Goal: Information Seeking & Learning: Learn about a topic

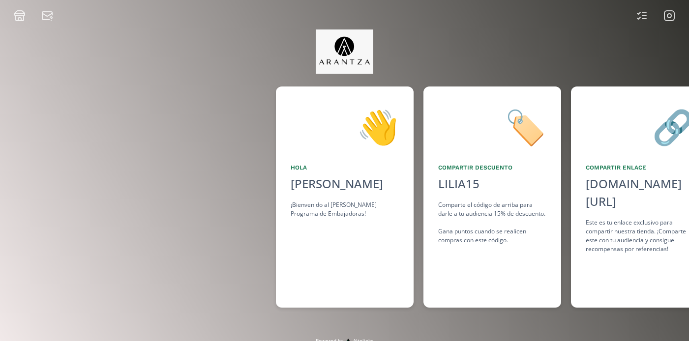
scroll to position [0, 737]
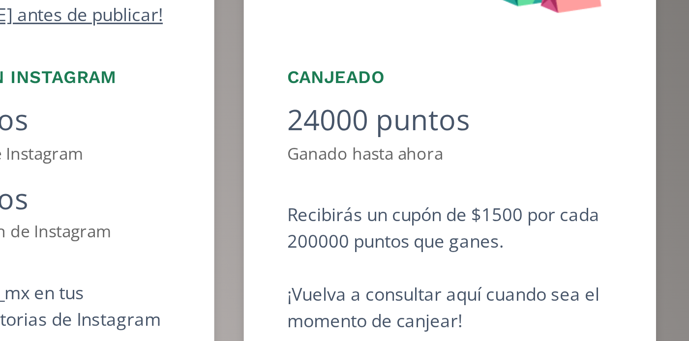
scroll to position [0, 737]
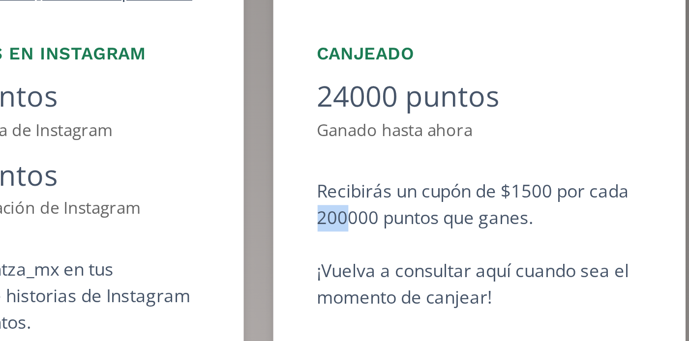
drag, startPoint x: 290, startPoint y: 222, endPoint x: 301, endPoint y: 223, distance: 10.9
click at [301, 223] on div "Recibirás un cupón de $1500 por cada 200000 puntos que ganes. ¡Vuelva a consult…" at bounding box center [344, 231] width 108 height 44
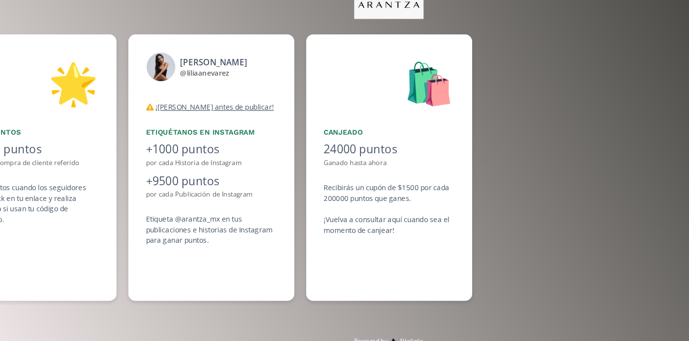
click at [235, 191] on div "por cada Historia de Instagram" at bounding box center [197, 193] width 108 height 8
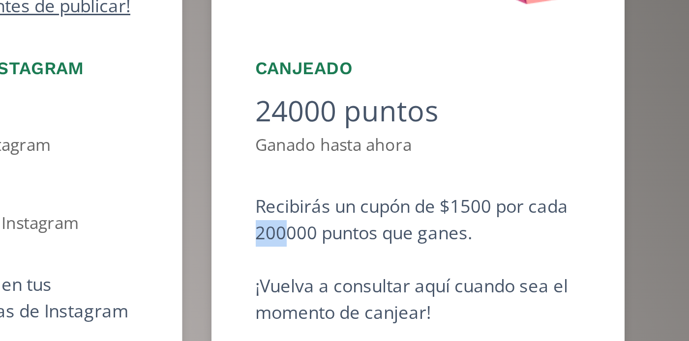
drag, startPoint x: 290, startPoint y: 221, endPoint x: 299, endPoint y: 223, distance: 9.2
click at [299, 223] on div "Recibirás un cupón de $1500 por cada 200000 puntos que ganes. ¡Vuelva a consult…" at bounding box center [344, 231] width 108 height 44
click at [294, 209] on div "Recibirás un cupón de $1500 por cada 200000 puntos que ganes. ¡Vuelva a consult…" at bounding box center [344, 231] width 108 height 44
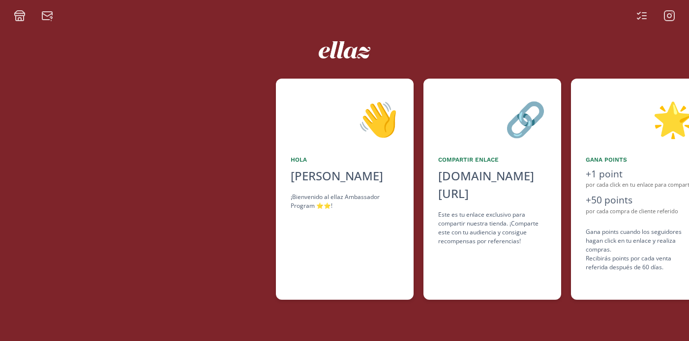
scroll to position [0, 442]
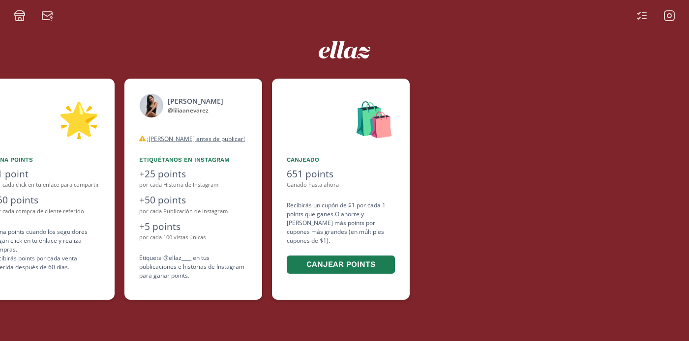
scroll to position [0, 590]
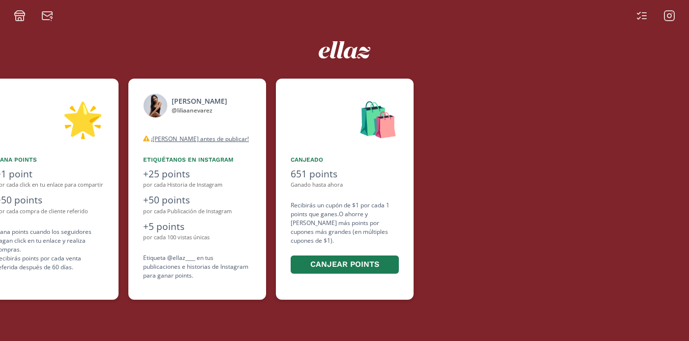
click at [671, 12] on icon at bounding box center [669, 16] width 12 height 12
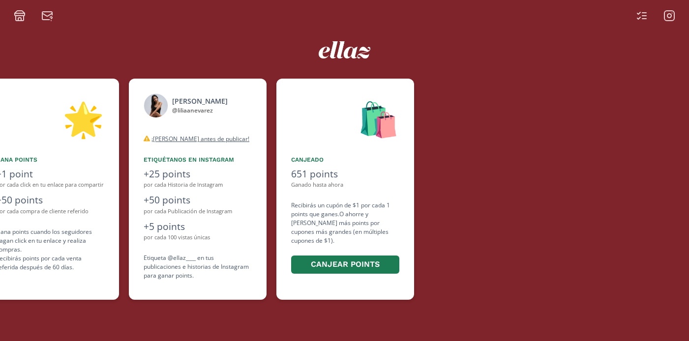
scroll to position [0, 590]
